Goal: Find specific page/section: Find specific page/section

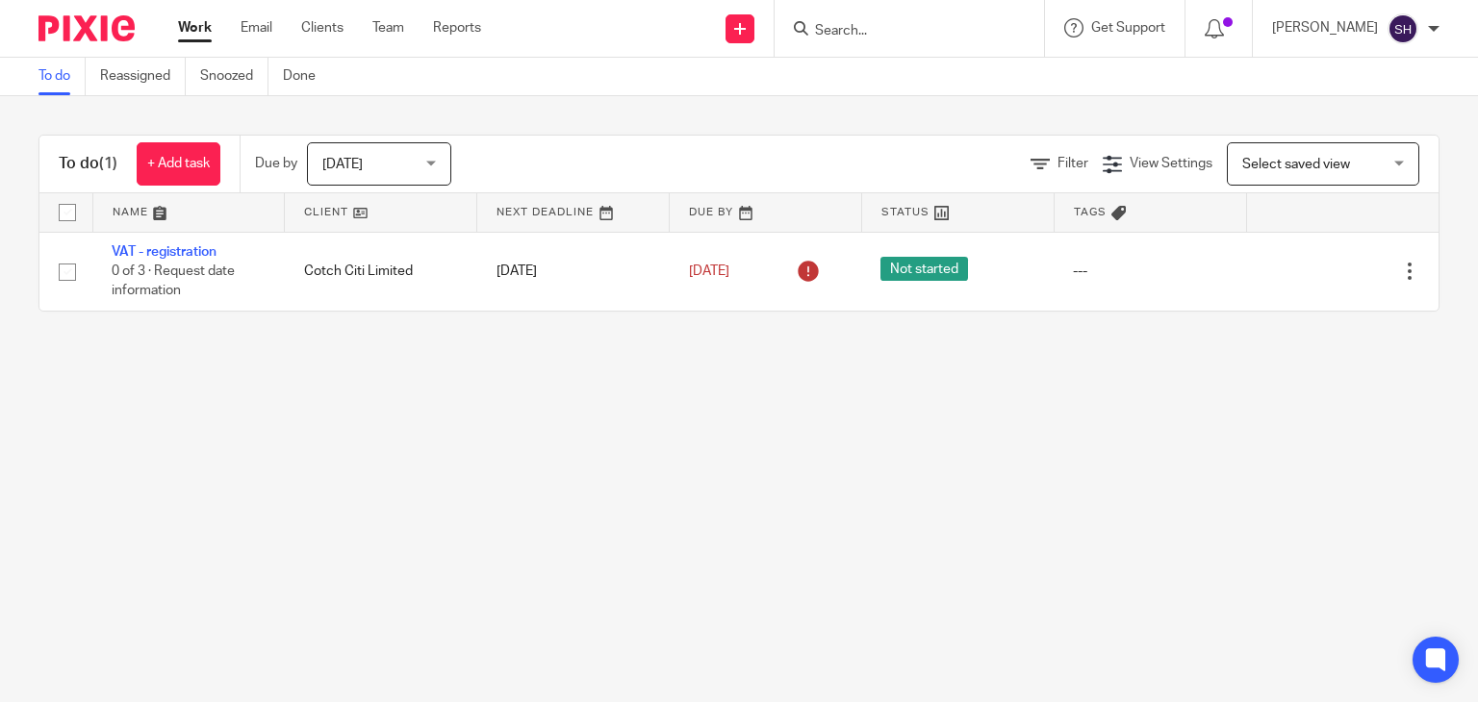
click at [889, 15] on div at bounding box center [909, 28] width 269 height 57
click at [852, 31] on input "Search" at bounding box center [899, 31] width 173 height 17
paste input "elderlyhomesupport - [PERSON_NAME]"
type input "elderlyhomesupport"
click button "submit" at bounding box center [0, 0] width 0 height 0
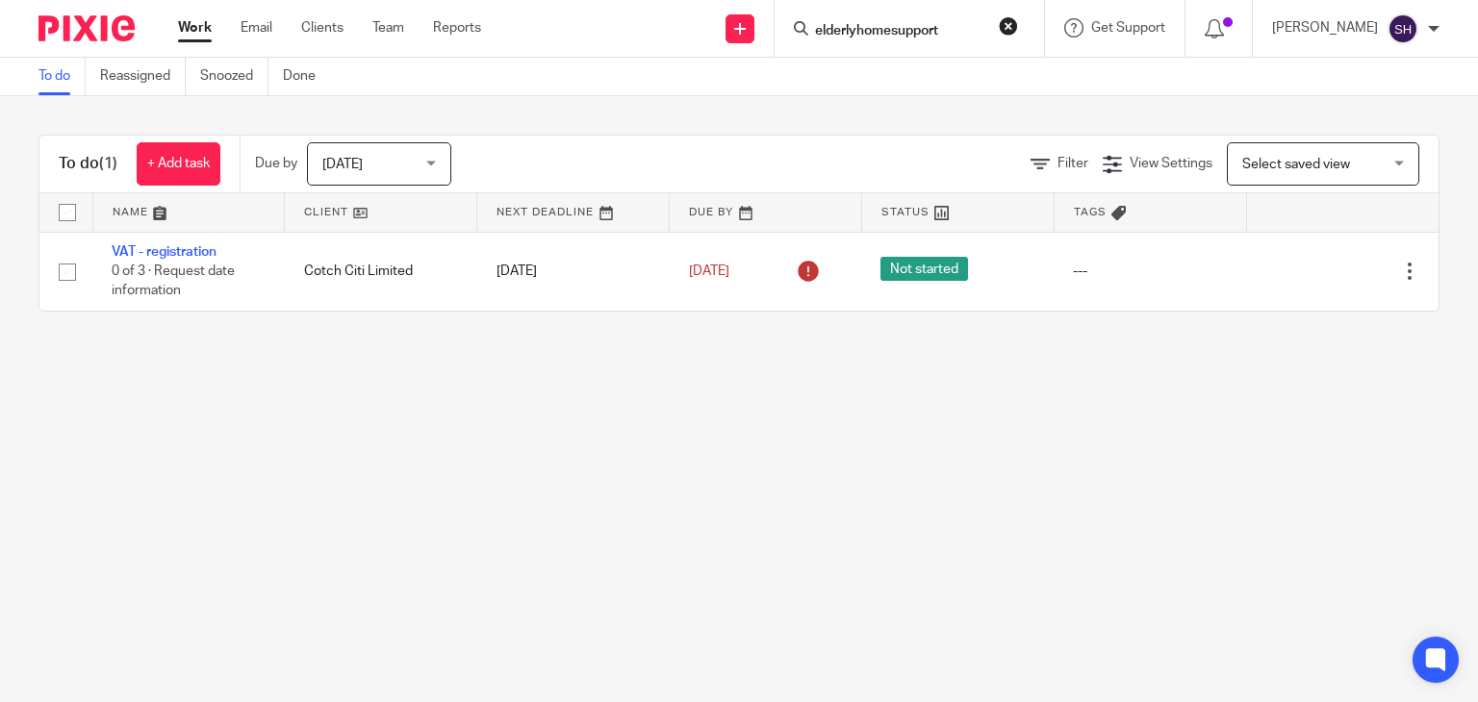
click at [944, 34] on input "elderlyhomesupport" at bounding box center [899, 31] width 173 height 17
type input "el"
click at [316, 29] on link "Clients" at bounding box center [322, 27] width 42 height 19
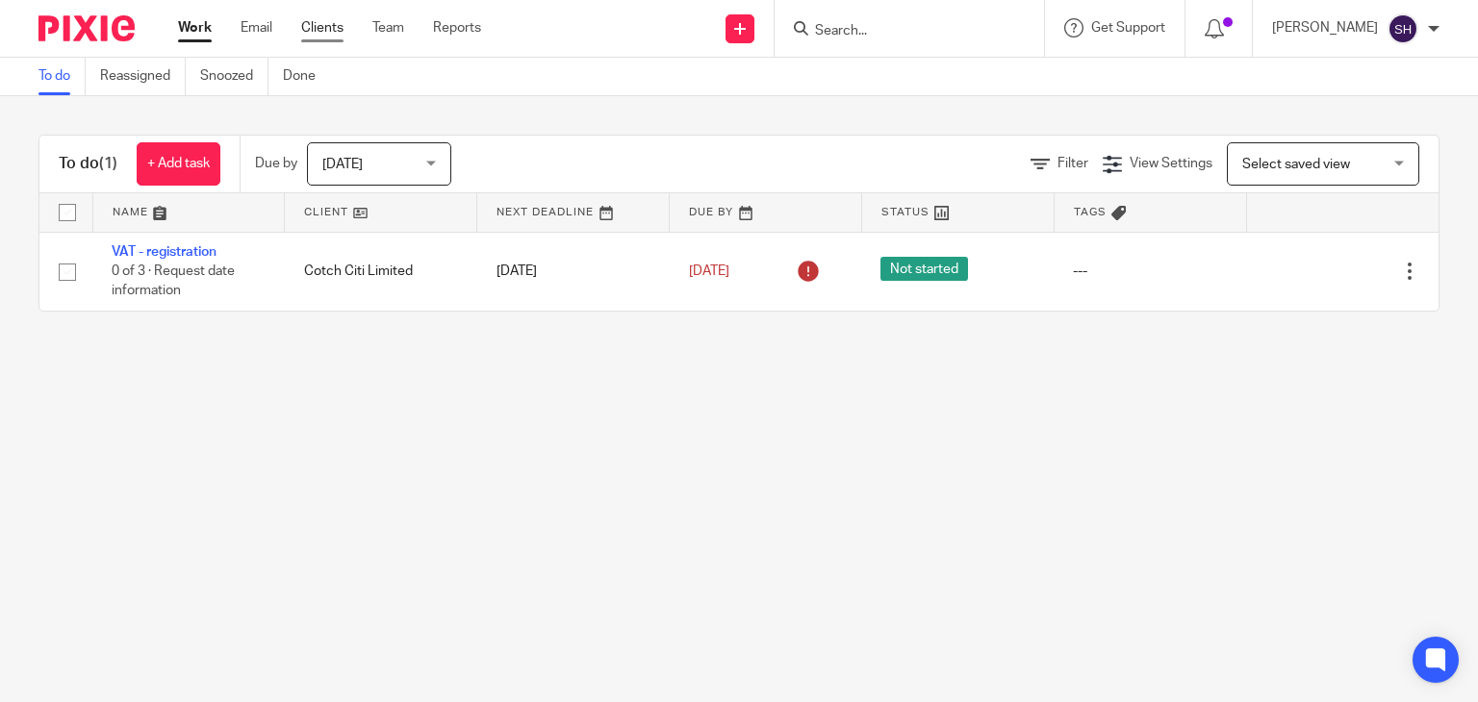
click at [327, 34] on link "Clients" at bounding box center [322, 27] width 42 height 19
click at [833, 36] on input "Search" at bounding box center [899, 31] width 173 height 17
click at [334, 20] on link "Clients" at bounding box center [322, 27] width 42 height 19
click at [329, 31] on link "Clients" at bounding box center [322, 27] width 42 height 19
click at [318, 34] on link "Clients" at bounding box center [322, 27] width 42 height 19
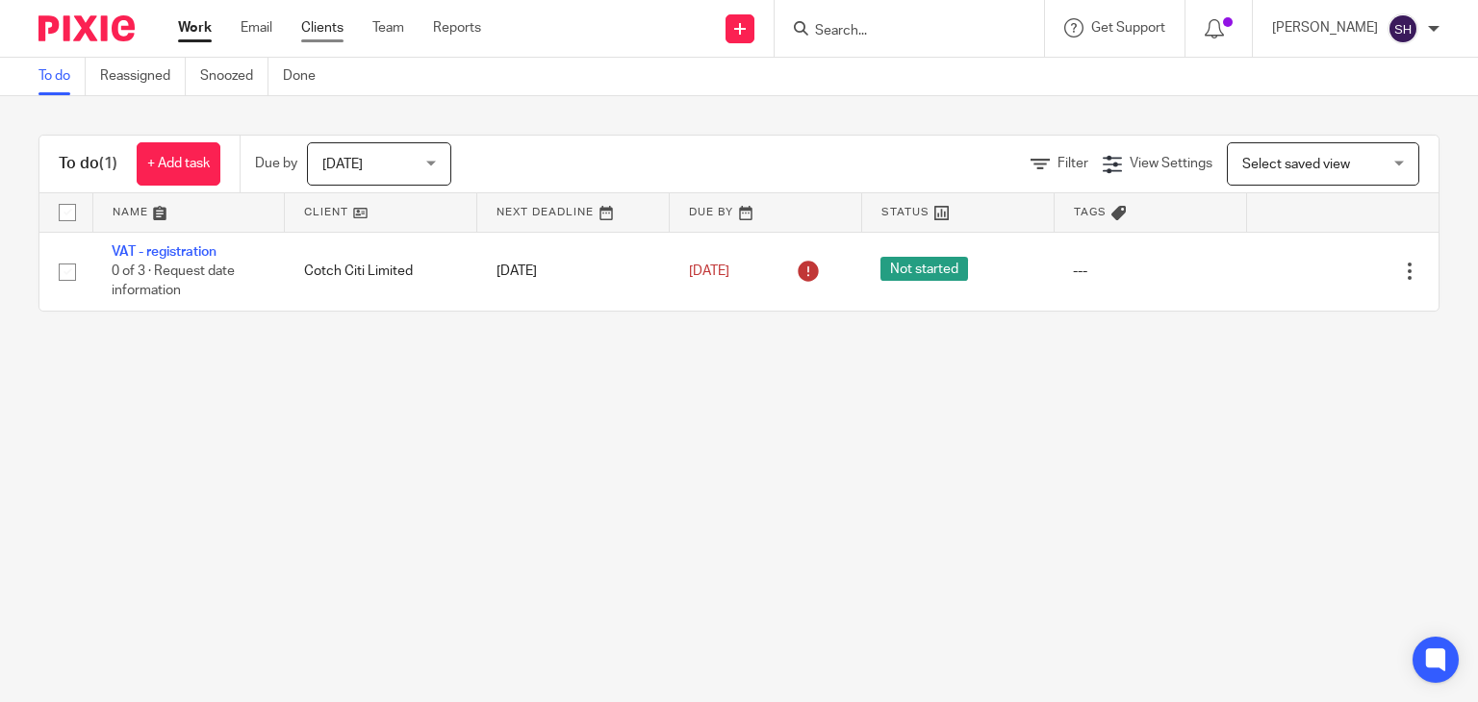
click at [312, 29] on link "Clients" at bounding box center [322, 27] width 42 height 19
drag, startPoint x: 267, startPoint y: 27, endPoint x: 197, endPoint y: 35, distance: 70.7
click at [197, 36] on link "Work" at bounding box center [195, 27] width 34 height 19
